Goal: Task Accomplishment & Management: Use online tool/utility

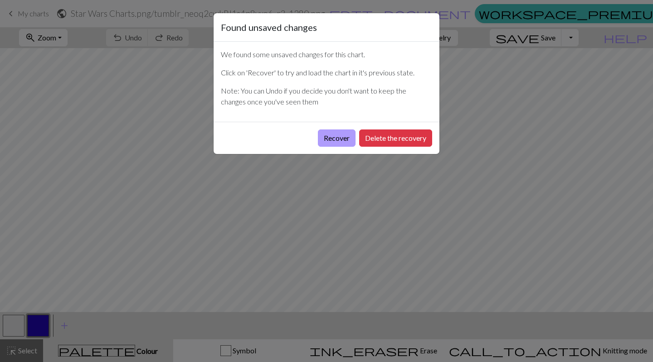
click at [331, 138] on button "Recover" at bounding box center [337, 137] width 38 height 17
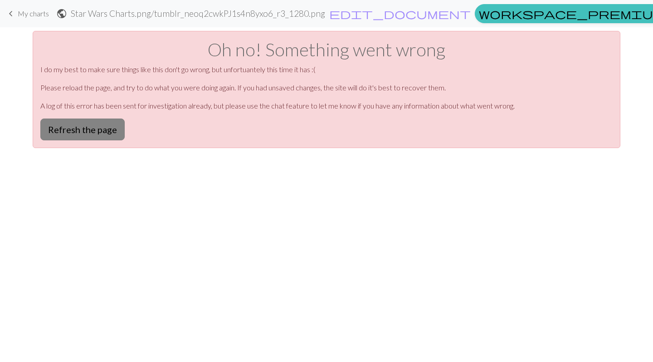
click at [84, 138] on button "Refresh the page" at bounding box center [82, 129] width 84 height 22
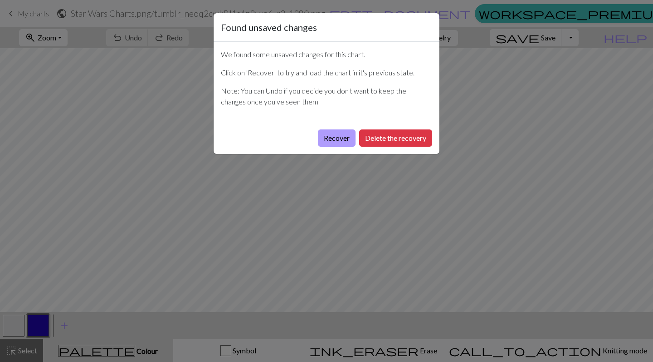
click at [325, 140] on button "Recover" at bounding box center [337, 137] width 38 height 17
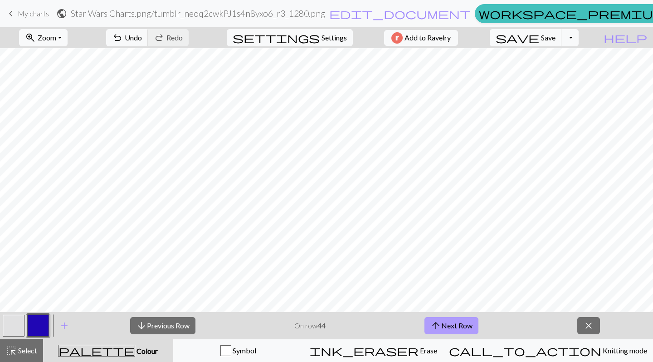
click at [439, 324] on span "arrow_upward" at bounding box center [436, 325] width 11 height 13
click at [30, 10] on span "My charts" at bounding box center [33, 13] width 31 height 9
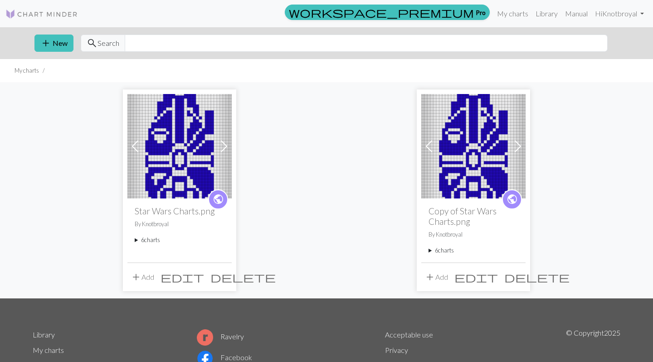
click at [228, 141] on span at bounding box center [224, 146] width 15 height 15
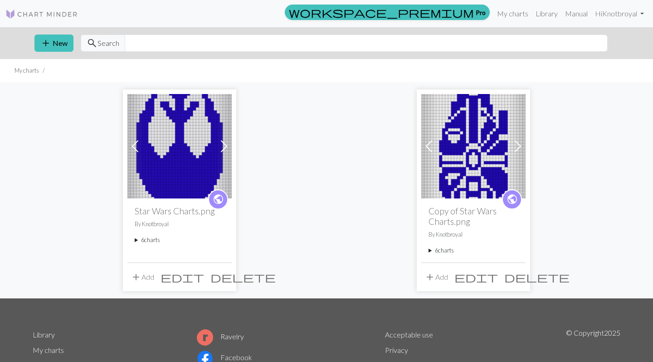
click at [182, 157] on img at bounding box center [180, 146] width 104 height 104
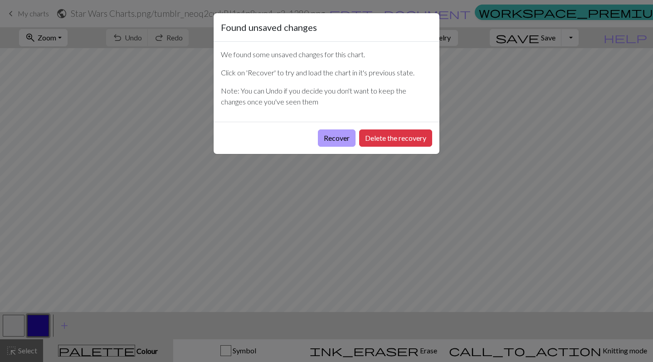
click at [318, 138] on button "Recover" at bounding box center [337, 137] width 38 height 17
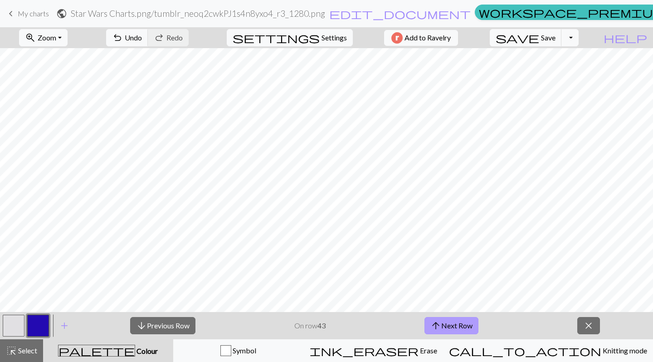
click at [452, 328] on button "arrow_upward Next Row" at bounding box center [452, 325] width 54 height 17
click at [451, 323] on button "arrow_upward Next Row" at bounding box center [452, 325] width 54 height 17
click at [447, 323] on button "arrow_upward Next Row" at bounding box center [452, 325] width 54 height 17
click at [29, 16] on span "My charts" at bounding box center [33, 13] width 31 height 9
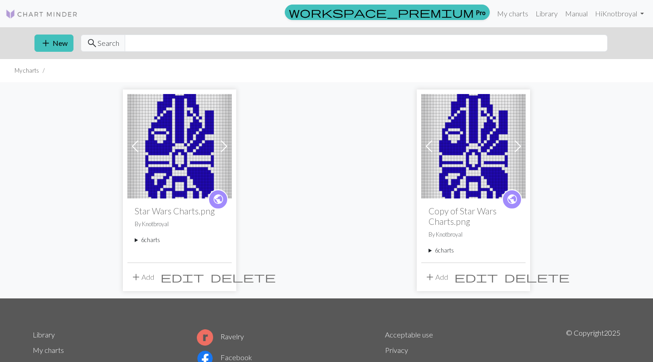
click at [224, 149] on span at bounding box center [224, 146] width 15 height 15
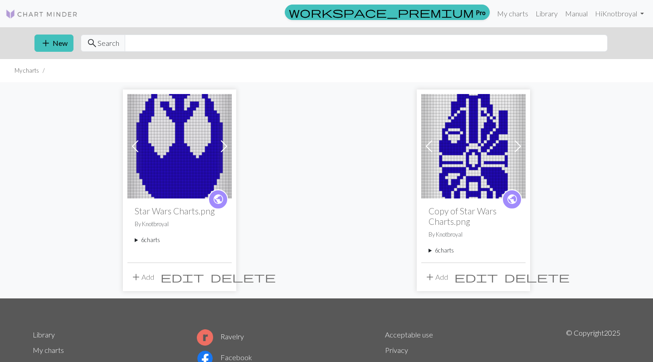
click at [224, 149] on span at bounding box center [224, 146] width 15 height 15
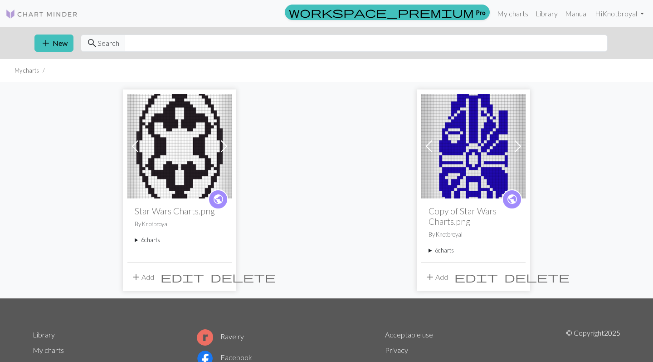
click at [224, 149] on span at bounding box center [224, 146] width 15 height 15
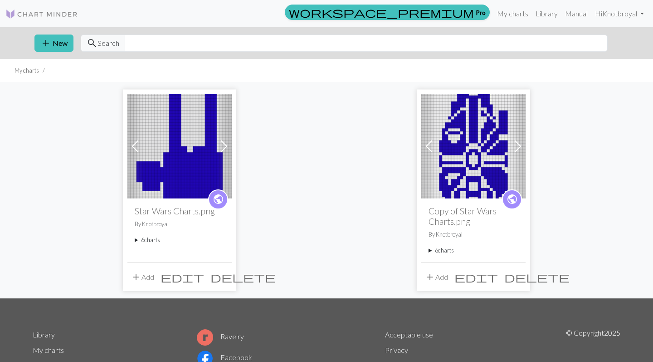
click at [224, 149] on span at bounding box center [224, 146] width 15 height 15
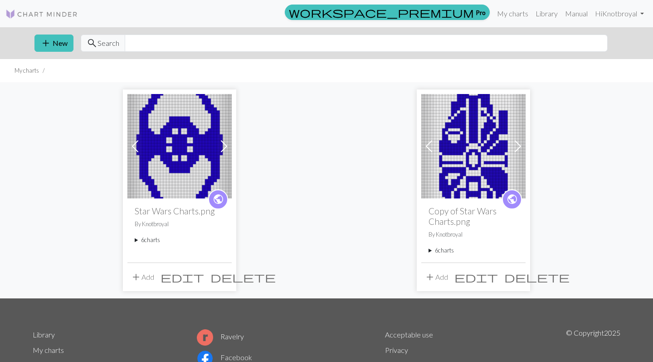
click at [188, 150] on img at bounding box center [180, 146] width 104 height 104
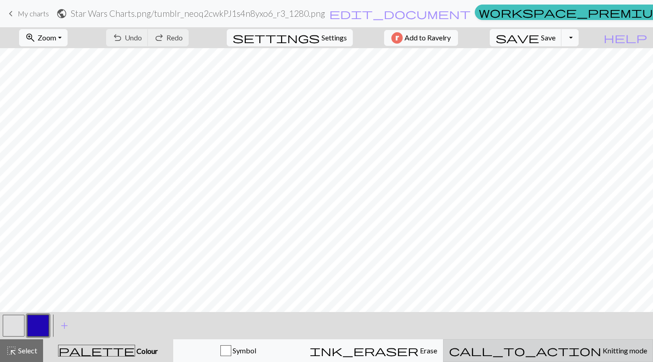
click at [602, 349] on span "Knitting mode" at bounding box center [625, 350] width 46 height 9
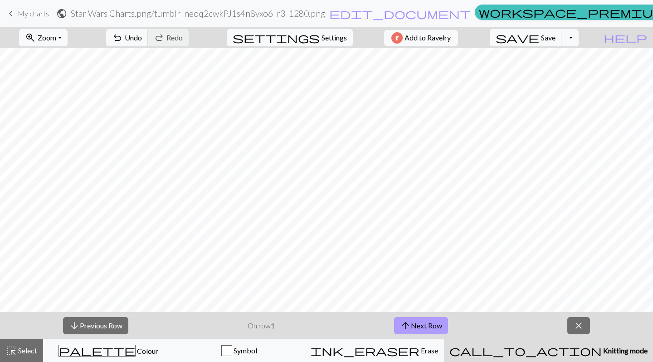
click at [429, 326] on button "arrow_upward Next Row" at bounding box center [421, 325] width 54 height 17
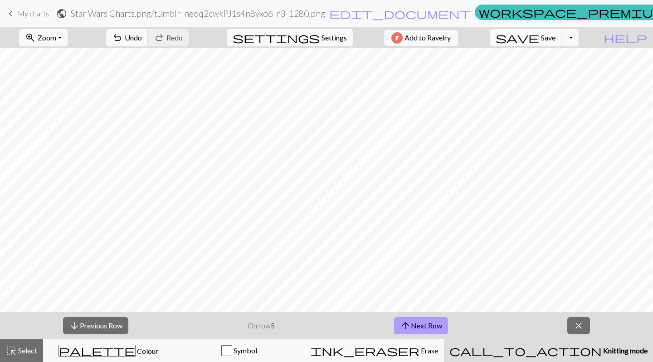
click at [429, 326] on button "arrow_upward Next Row" at bounding box center [421, 325] width 54 height 17
click at [429, 326] on button "arrow_upward Next Row" at bounding box center [423, 325] width 54 height 17
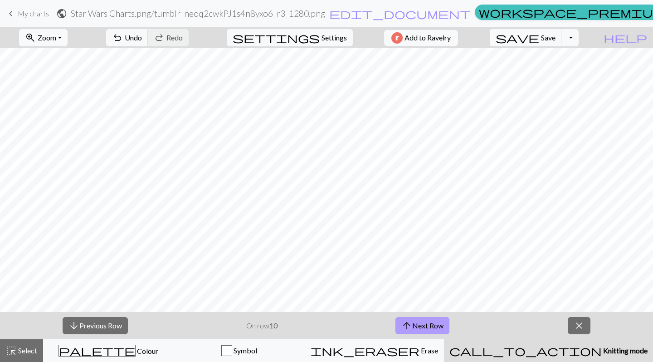
click at [429, 326] on button "arrow_upward Next Row" at bounding box center [423, 325] width 54 height 17
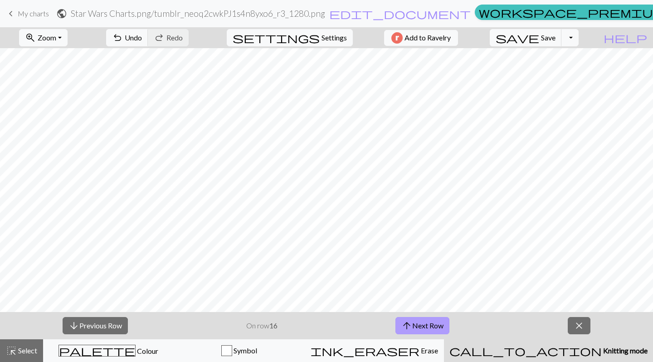
click at [429, 326] on button "arrow_upward Next Row" at bounding box center [423, 325] width 54 height 17
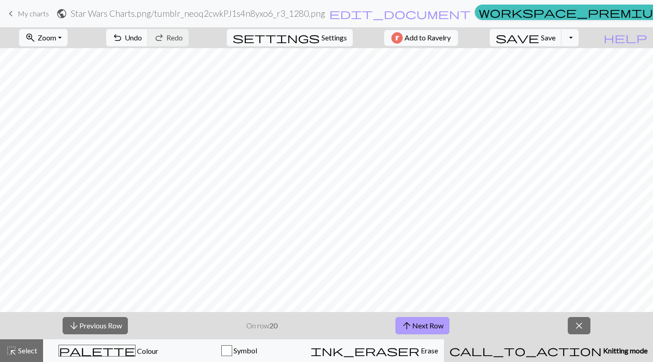
click at [429, 326] on button "arrow_upward Next Row" at bounding box center [423, 325] width 54 height 17
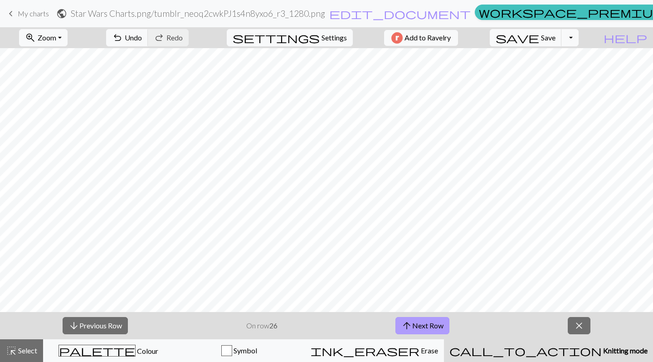
click at [429, 326] on button "arrow_upward Next Row" at bounding box center [423, 325] width 54 height 17
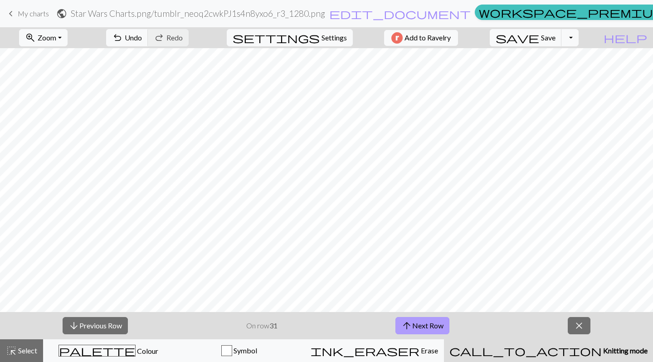
click at [429, 326] on button "arrow_upward Next Row" at bounding box center [423, 325] width 54 height 17
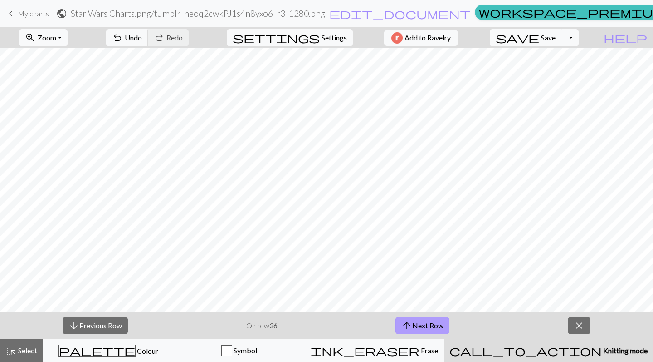
click at [429, 326] on button "arrow_upward Next Row" at bounding box center [423, 325] width 54 height 17
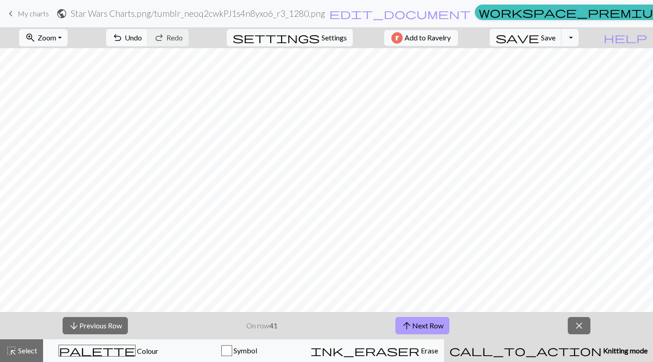
click at [429, 326] on button "arrow_upward Next Row" at bounding box center [423, 325] width 54 height 17
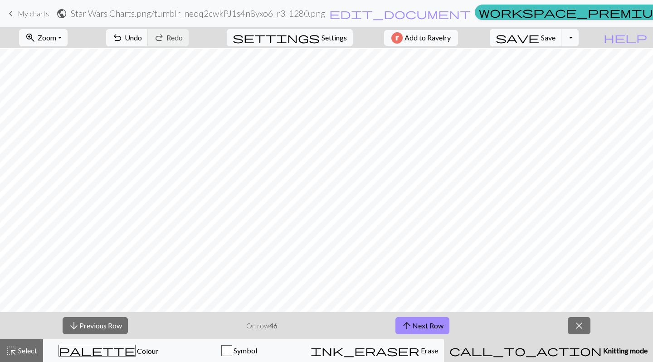
scroll to position [44, 0]
click at [56, 34] on span "Zoom" at bounding box center [47, 37] width 19 height 9
click at [61, 135] on button "150%" at bounding box center [56, 138] width 72 height 15
click at [51, 38] on span "Zoom" at bounding box center [47, 37] width 19 height 9
click at [53, 109] on button "50%" at bounding box center [56, 109] width 72 height 15
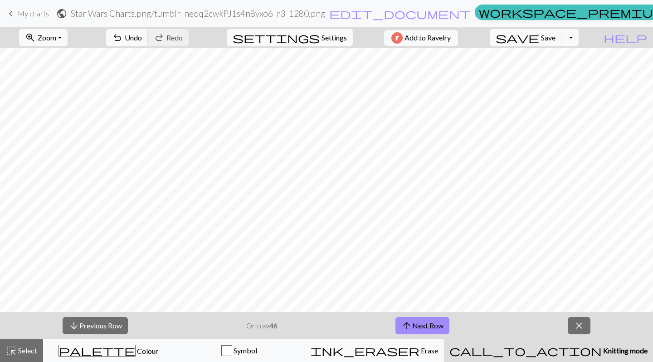
scroll to position [5, 0]
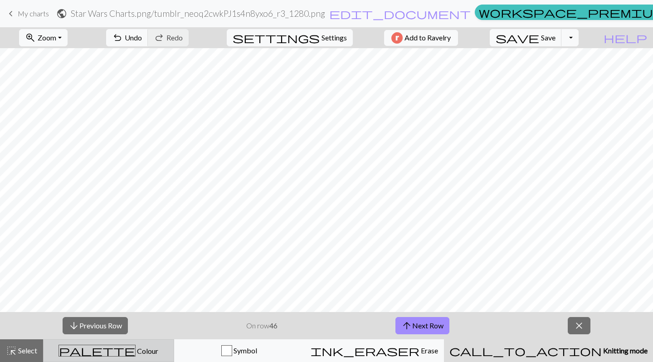
click at [94, 355] on div "palette Colour Colour" at bounding box center [108, 350] width 119 height 12
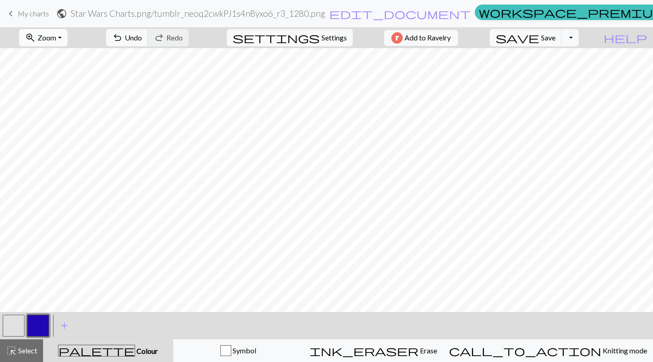
click at [56, 39] on span "Zoom" at bounding box center [47, 37] width 19 height 9
click at [79, 134] on button "150%" at bounding box center [56, 138] width 72 height 15
click at [52, 38] on span "Zoom" at bounding box center [47, 37] width 19 height 9
click at [81, 130] on button "100%" at bounding box center [56, 123] width 72 height 15
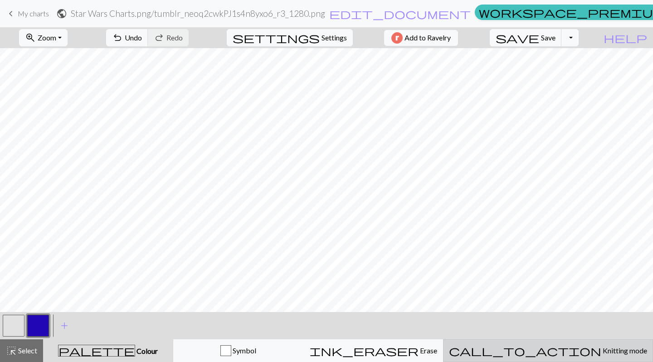
click at [546, 355] on div "call_to_action Knitting mode Knitting mode" at bounding box center [548, 350] width 198 height 11
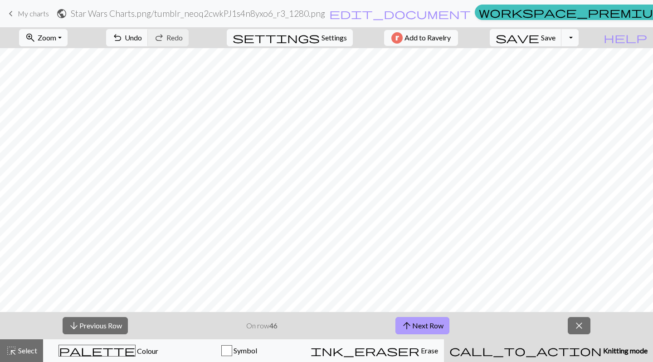
click at [408, 320] on span "arrow_upward" at bounding box center [407, 325] width 11 height 13
click at [31, 17] on span "My charts" at bounding box center [33, 13] width 31 height 9
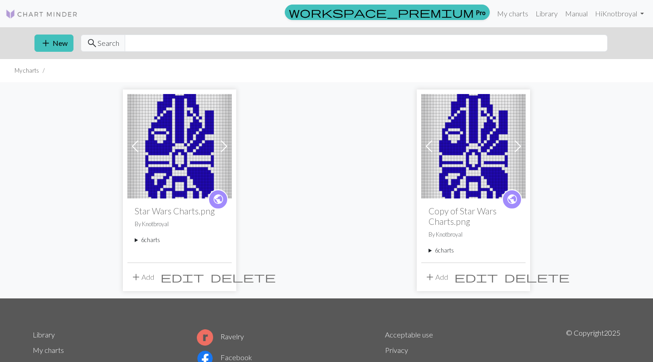
click at [222, 139] on span at bounding box center [224, 146] width 15 height 15
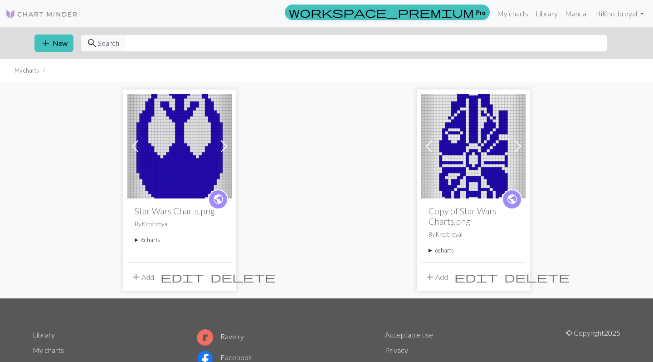
click at [184, 142] on img at bounding box center [180, 146] width 104 height 104
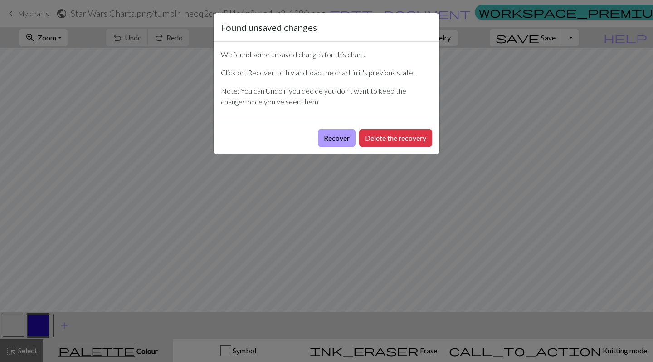
click at [333, 146] on button "Recover" at bounding box center [337, 137] width 38 height 17
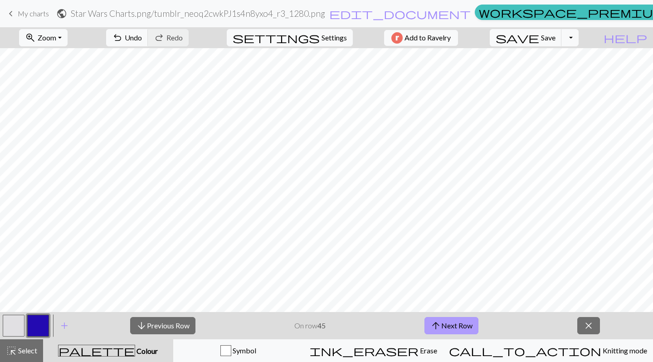
click at [459, 324] on button "arrow_upward Next Row" at bounding box center [452, 325] width 54 height 17
click at [472, 325] on button "arrow_upward Next Row" at bounding box center [452, 325] width 54 height 17
click at [447, 320] on button "arrow_upward Next Row" at bounding box center [452, 325] width 54 height 17
click at [41, 15] on span "My charts" at bounding box center [33, 13] width 31 height 9
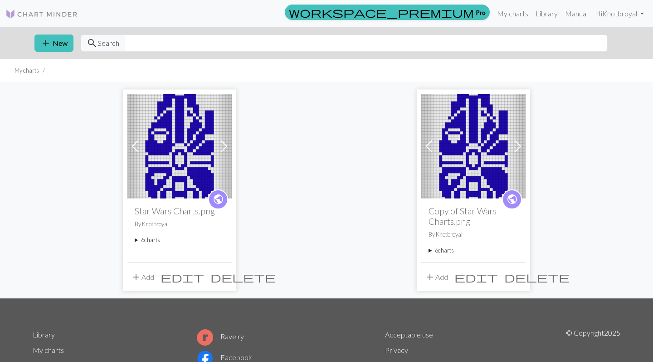
click at [226, 151] on span at bounding box center [224, 146] width 15 height 15
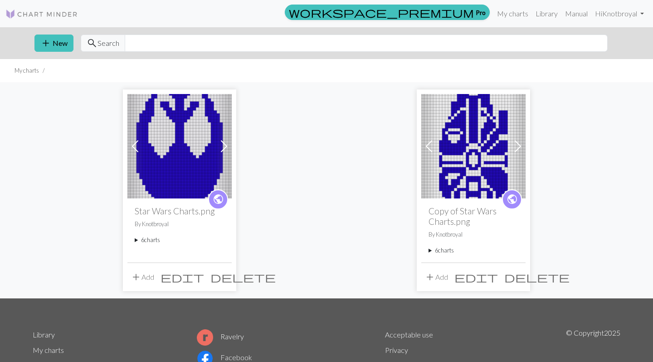
click at [226, 151] on span at bounding box center [224, 146] width 15 height 15
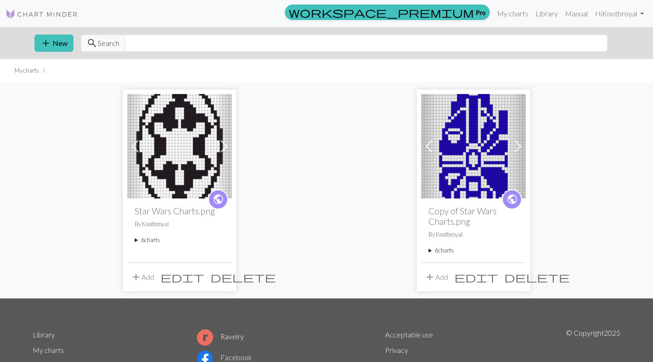
click at [226, 151] on span at bounding box center [224, 146] width 15 height 15
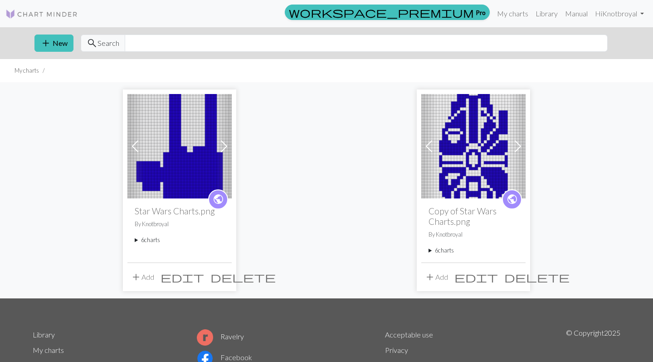
click at [226, 151] on span at bounding box center [224, 146] width 15 height 15
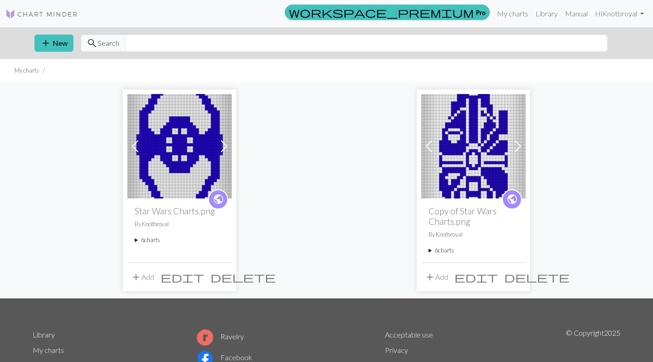
click at [226, 151] on span at bounding box center [224, 146] width 15 height 15
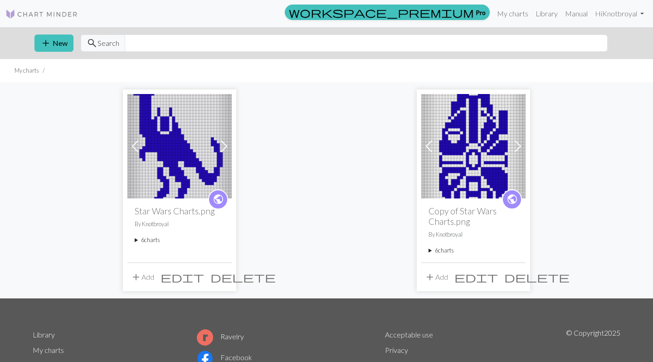
click at [137, 149] on span at bounding box center [135, 146] width 15 height 15
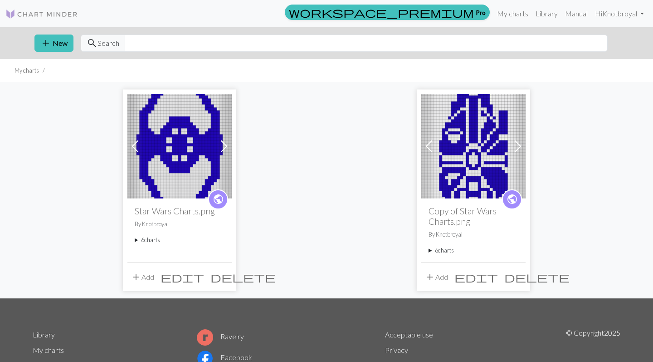
click at [180, 152] on img at bounding box center [180, 146] width 104 height 104
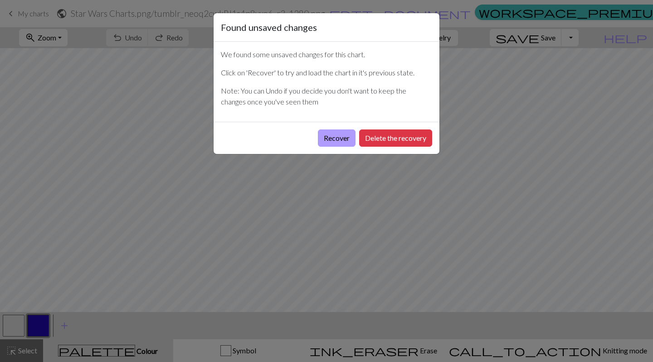
click at [329, 139] on button "Recover" at bounding box center [337, 137] width 38 height 17
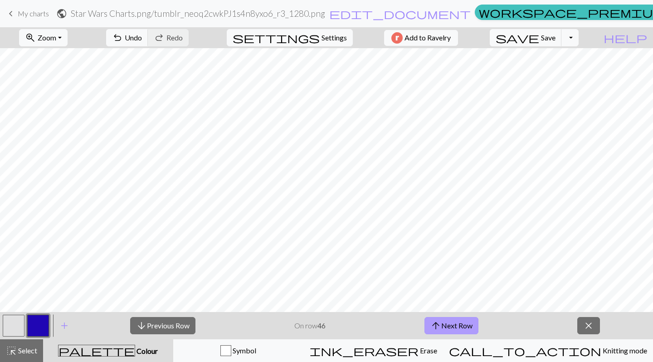
click at [442, 325] on button "arrow_upward Next Row" at bounding box center [452, 325] width 54 height 17
click at [446, 326] on button "arrow_upward Next Row" at bounding box center [452, 325] width 54 height 17
click at [20, 10] on span "My charts" at bounding box center [33, 13] width 31 height 9
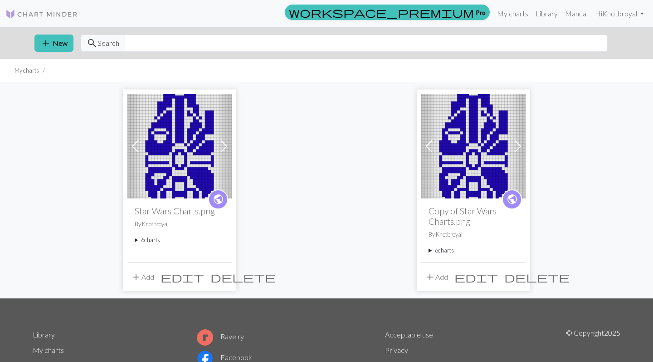
click at [225, 143] on span at bounding box center [224, 146] width 15 height 15
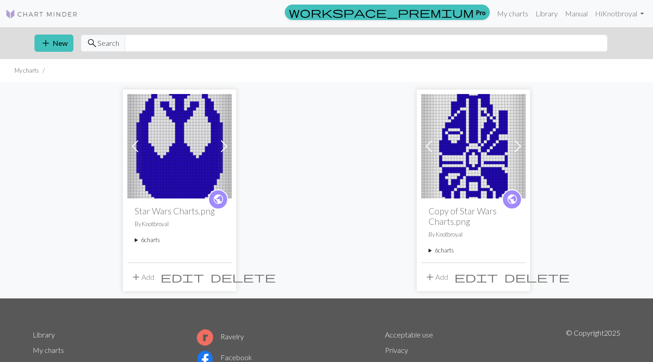
click at [184, 142] on img at bounding box center [180, 146] width 104 height 104
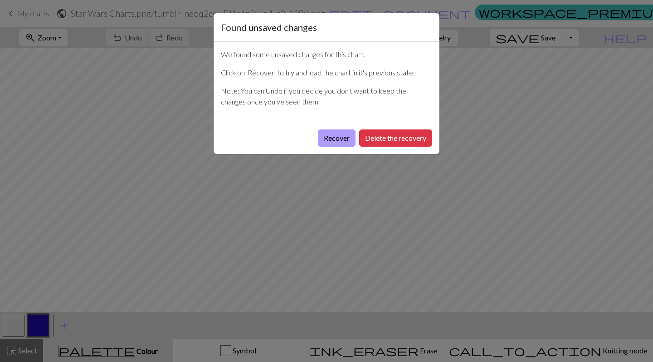
click at [340, 133] on button "Recover" at bounding box center [337, 137] width 38 height 17
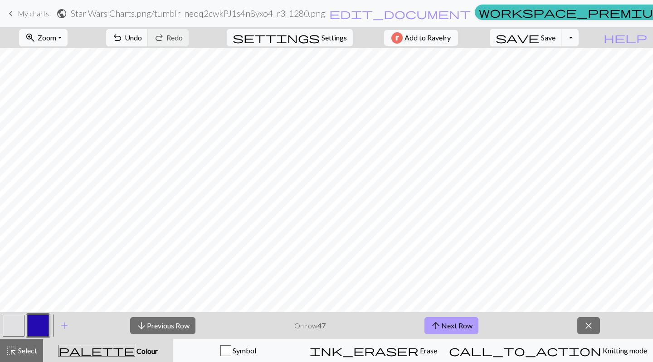
click at [463, 324] on button "arrow_upward Next Row" at bounding box center [452, 325] width 54 height 17
